Goal: Information Seeking & Learning: Learn about a topic

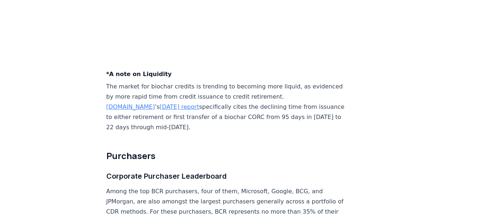
scroll to position [2815, 0]
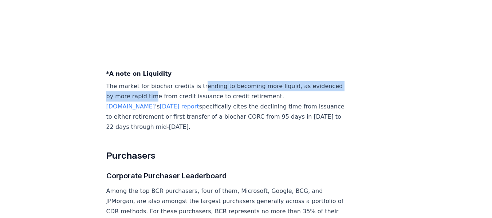
drag, startPoint x: 198, startPoint y: 81, endPoint x: 184, endPoint y: 94, distance: 18.3
click at [184, 94] on p "The market for biochar credits is trending to becoming more liquid, as evidence…" at bounding box center [226, 106] width 241 height 51
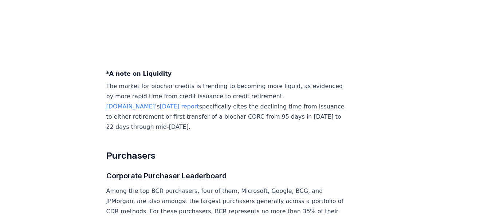
click at [230, 123] on p "The market for biochar credits is trending to becoming more liquid, as evidence…" at bounding box center [226, 106] width 241 height 51
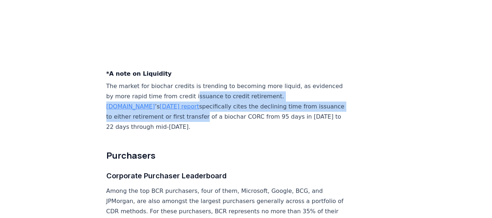
drag, startPoint x: 220, startPoint y: 97, endPoint x: 221, endPoint y: 120, distance: 22.6
click at [221, 120] on p "The market for biochar credits is trending to becoming more liquid, as evidence…" at bounding box center [226, 106] width 241 height 51
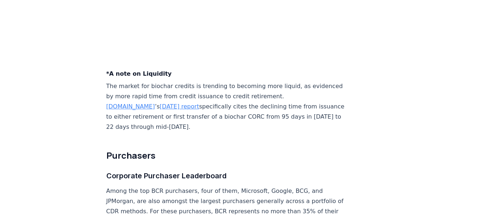
click at [175, 127] on p "The market for biochar credits is trending to becoming more liquid, as evidence…" at bounding box center [226, 106] width 241 height 51
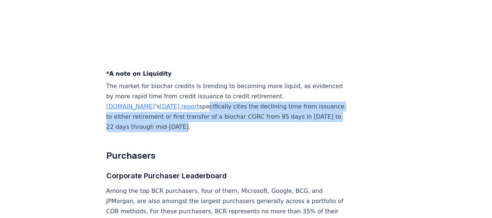
drag, startPoint x: 206, startPoint y: 126, endPoint x: 200, endPoint y: 100, distance: 26.8
click at [200, 100] on p "The market for biochar credits is trending to becoming more liquid, as evidence…" at bounding box center [226, 106] width 241 height 51
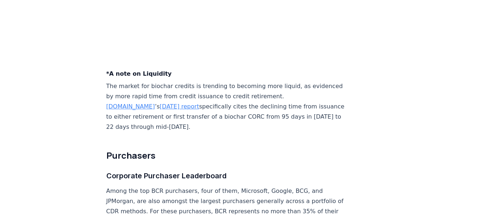
click at [217, 126] on p "The market for biochar credits is trending to becoming more liquid, as evidence…" at bounding box center [226, 106] width 241 height 51
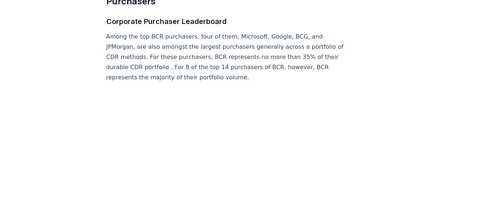
scroll to position [2942, 0]
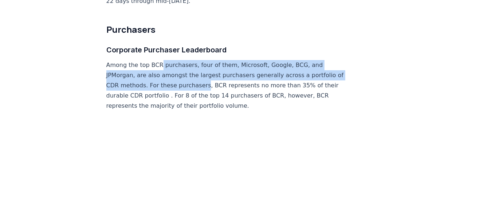
drag, startPoint x: 159, startPoint y: 65, endPoint x: 207, endPoint y: 83, distance: 52.0
click at [207, 83] on p "Among the top BCR purchasers, four of them, Microsoft, Google, BCG, and JPMorga…" at bounding box center [226, 85] width 241 height 51
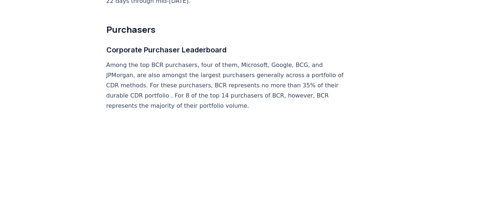
click at [154, 98] on p "Among the top BCR purchasers, four of them, Microsoft, Google, BCG, and JPMorga…" at bounding box center [226, 85] width 241 height 51
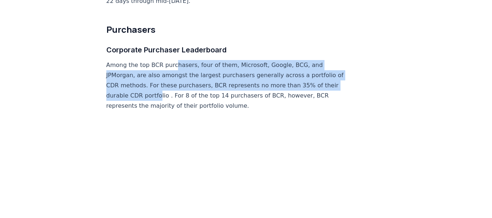
drag, startPoint x: 173, startPoint y: 60, endPoint x: 172, endPoint y: 91, distance: 31.0
click at [172, 91] on p "Among the top BCR purchasers, four of them, Microsoft, Google, BCG, and JPMorga…" at bounding box center [226, 85] width 241 height 51
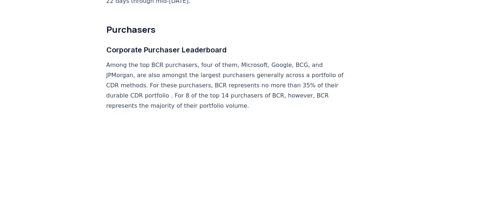
click at [204, 97] on p "Among the top BCR purchasers, four of them, Microsoft, Google, BCG, and JPMorga…" at bounding box center [226, 85] width 241 height 51
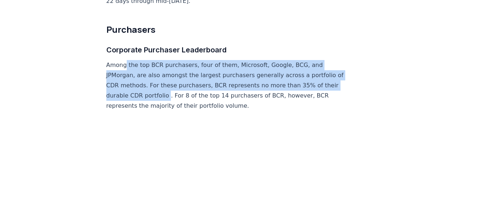
drag, startPoint x: 179, startPoint y: 94, endPoint x: 126, endPoint y: 61, distance: 62.2
click at [126, 61] on p "Among the top BCR purchasers, four of them, Microsoft, Google, BCG, and JPMorga…" at bounding box center [226, 85] width 241 height 51
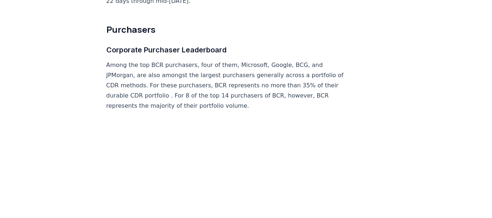
click at [198, 94] on p "Among the top BCR purchasers, four of them, Microsoft, Google, BCG, and JPMorga…" at bounding box center [226, 85] width 241 height 51
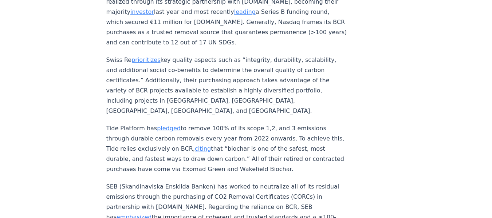
scroll to position [3417, 0]
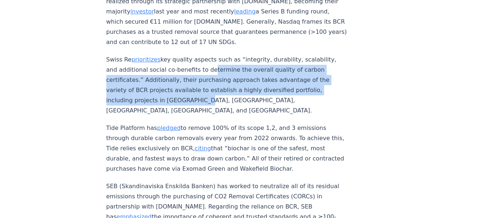
drag, startPoint x: 203, startPoint y: 71, endPoint x: 197, endPoint y: 103, distance: 32.4
click at [197, 103] on p "Swiss Re prioritizes key quality aspects such as “integrity, durability, scalab…" at bounding box center [226, 85] width 241 height 61
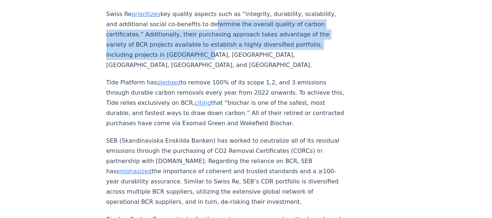
scroll to position [3463, 0]
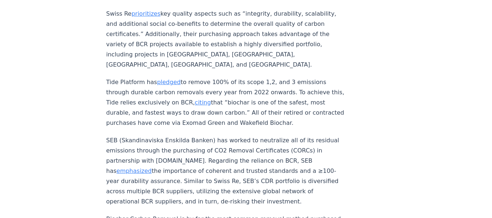
click at [150, 87] on p "Tide Platform has pledged to remove 100% of its scope 1,2, and 3 emissions thro…" at bounding box center [226, 102] width 241 height 51
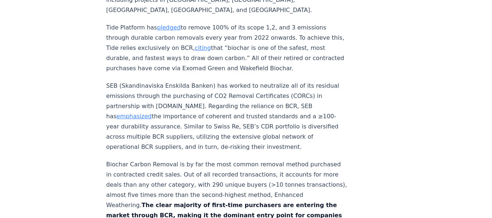
scroll to position [3518, 0]
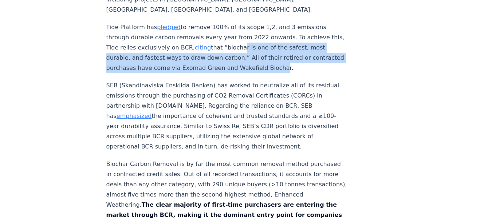
drag, startPoint x: 298, startPoint y: 55, endPoint x: 246, endPoint y: 37, distance: 55.5
click at [246, 37] on p "Tide Platform has pledged to remove 100% of its scope 1,2, and 3 emissions thro…" at bounding box center [226, 47] width 241 height 51
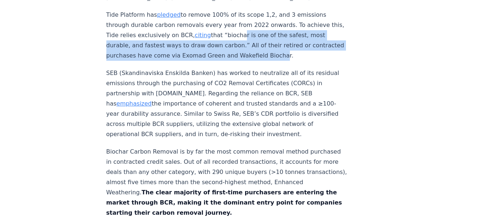
scroll to position [3530, 0]
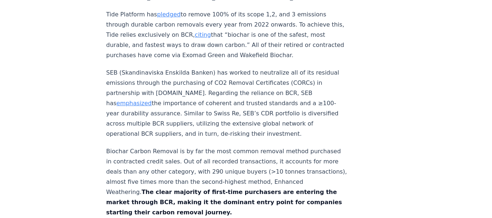
click at [198, 78] on p "SEB (Skandinaviska Enskilda Banken) has worked to neutralize all of its residua…" at bounding box center [226, 103] width 241 height 71
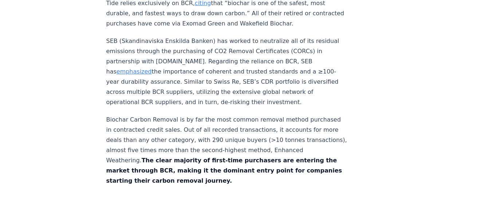
scroll to position [3562, 0]
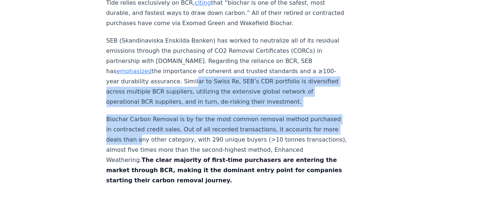
drag, startPoint x: 185, startPoint y: 72, endPoint x: 189, endPoint y: 125, distance: 53.0
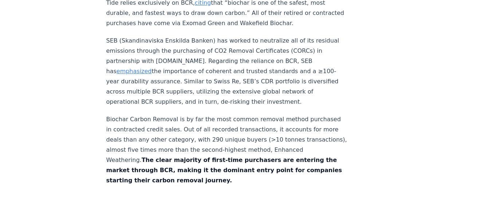
click at [208, 137] on p "Biochar Carbon Removal is by far the most common removal method purchased in co…" at bounding box center [226, 149] width 241 height 71
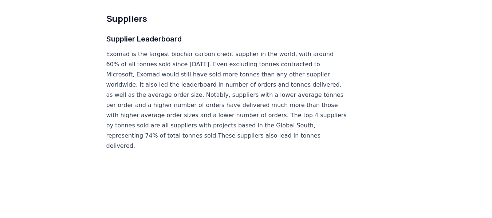
scroll to position [4265, 0]
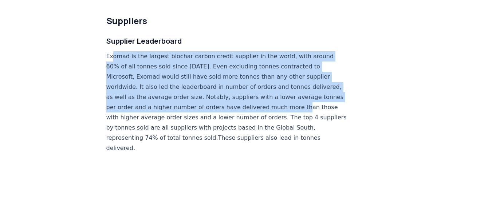
drag, startPoint x: 111, startPoint y: 37, endPoint x: 134, endPoint y: 95, distance: 62.5
click at [134, 95] on p "Exomad is the largest biochar carbon credit supplier in the world, with around …" at bounding box center [226, 102] width 241 height 102
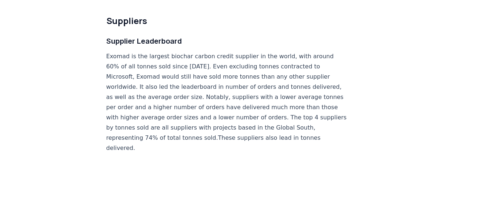
click at [169, 112] on p "Exomad is the largest biochar carbon credit supplier in the world, with around …" at bounding box center [226, 102] width 241 height 102
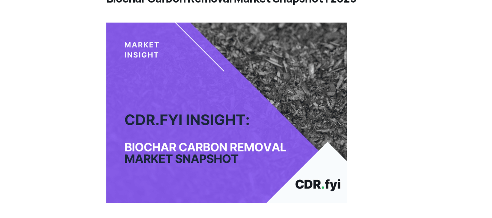
scroll to position [56, 0]
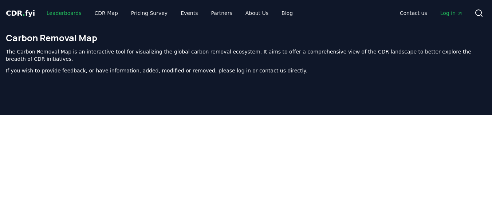
click at [70, 12] on link "Leaderboards" at bounding box center [64, 13] width 47 height 13
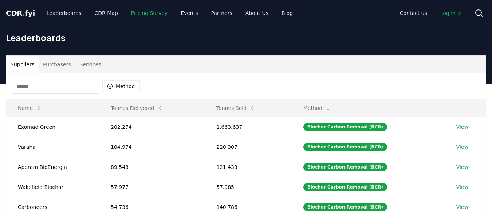
click at [132, 12] on link "Pricing Survey" at bounding box center [149, 13] width 48 height 13
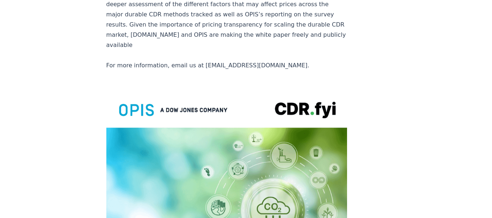
scroll to position [1750, 0]
